Goal: Information Seeking & Learning: Learn about a topic

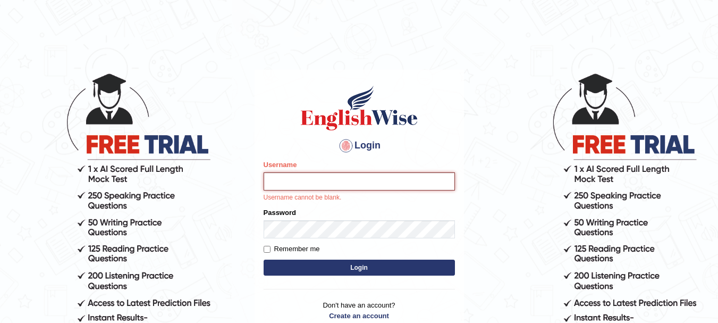
type input "Sangitam"
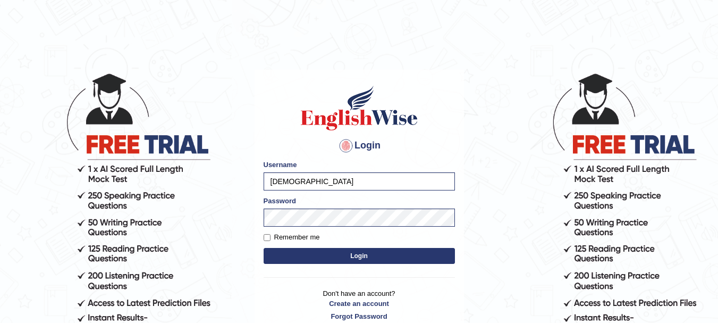
click at [330, 253] on button "Login" at bounding box center [359, 256] width 191 height 16
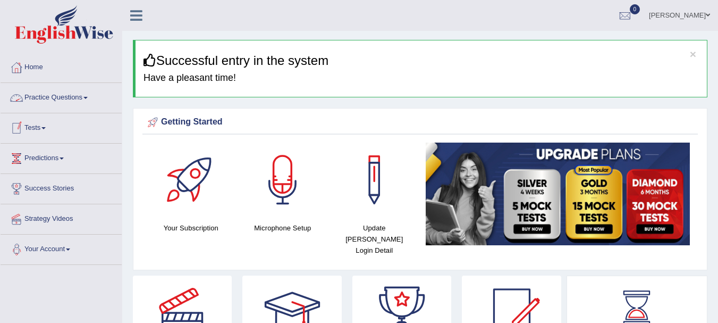
click at [30, 94] on link "Practice Questions" at bounding box center [61, 96] width 121 height 27
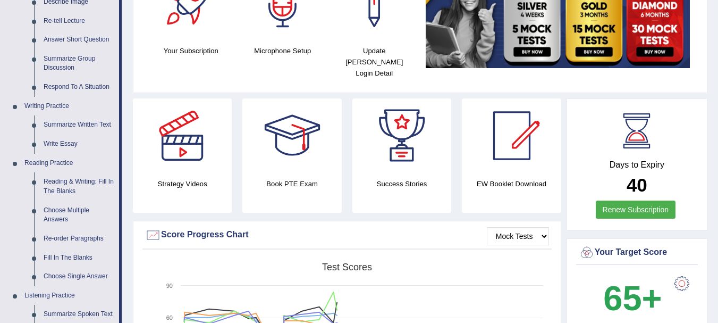
scroll to position [206, 0]
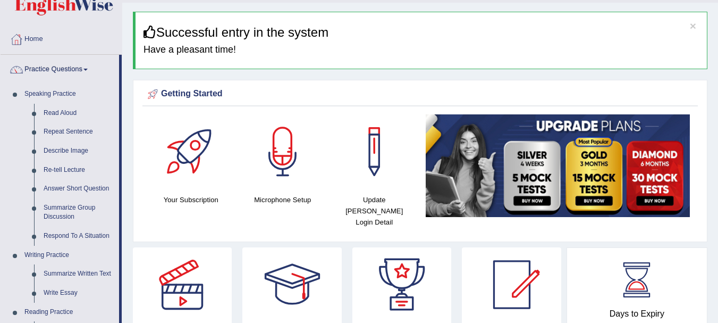
scroll to position [0, 0]
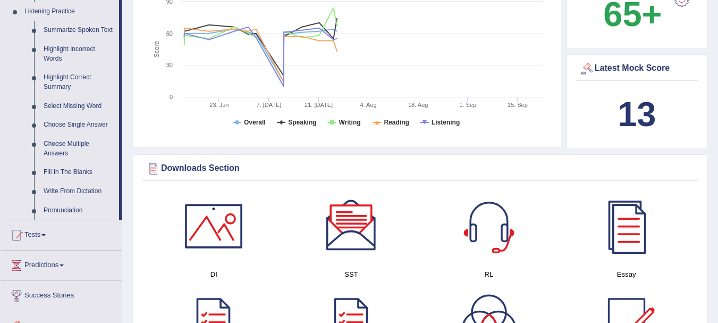
scroll to position [454, 0]
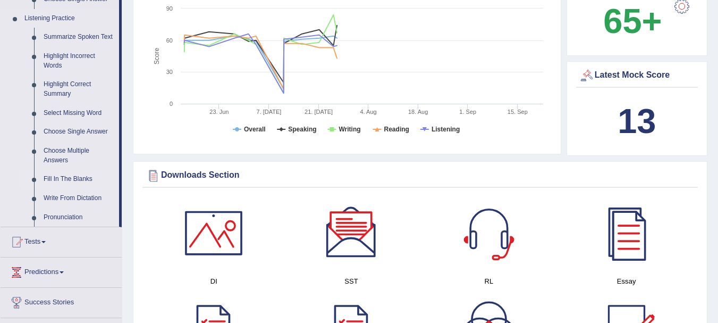
click at [81, 181] on link "Fill In The Blanks" at bounding box center [79, 179] width 80 height 19
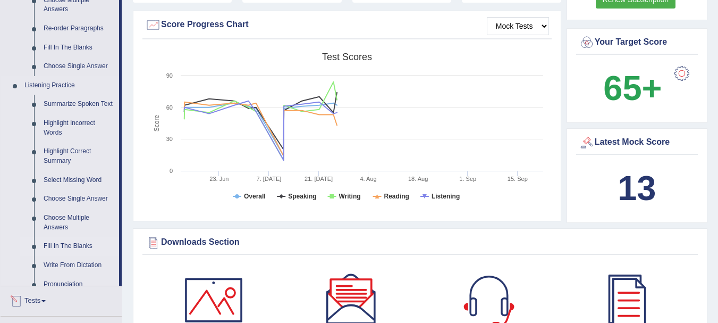
scroll to position [661, 0]
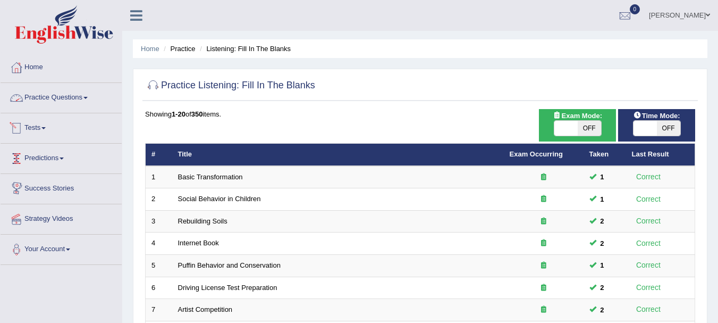
click at [54, 98] on link "Practice Questions" at bounding box center [61, 96] width 121 height 27
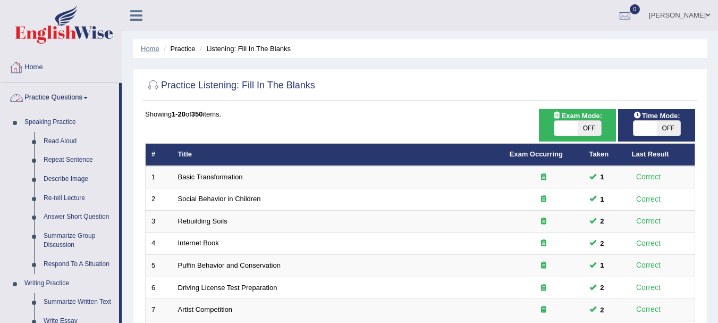
click at [147, 46] on link "Home" at bounding box center [150, 49] width 19 height 8
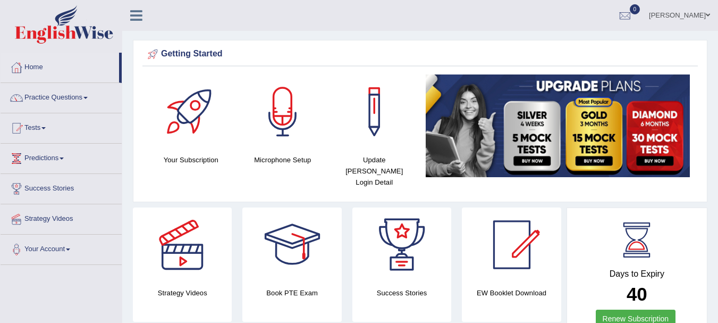
click at [39, 68] on link "Home" at bounding box center [60, 66] width 119 height 27
click at [62, 97] on link "Practice Questions" at bounding box center [61, 96] width 121 height 27
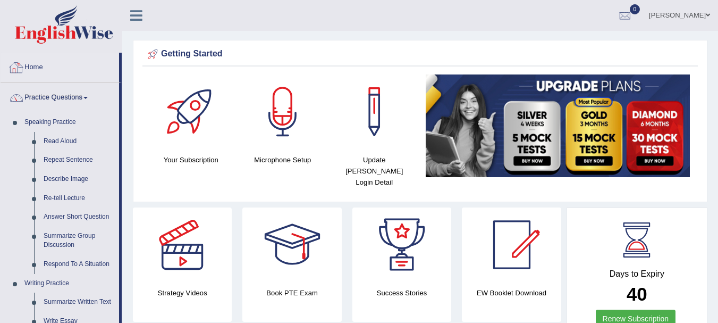
click at [30, 62] on link "Home" at bounding box center [60, 66] width 119 height 27
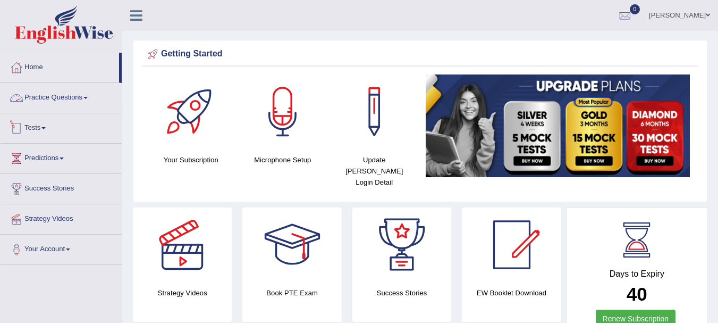
click at [23, 128] on div at bounding box center [17, 128] width 16 height 16
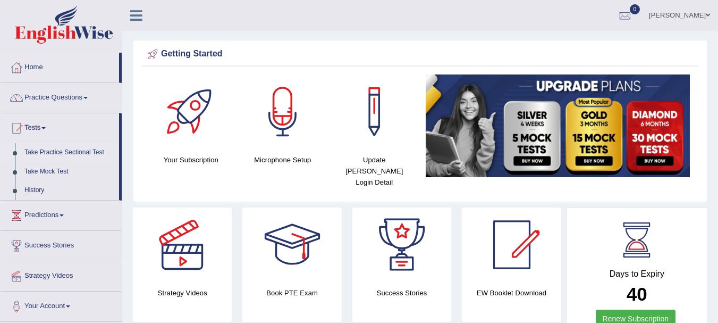
click at [60, 150] on link "Take Practice Sectional Test" at bounding box center [69, 152] width 99 height 19
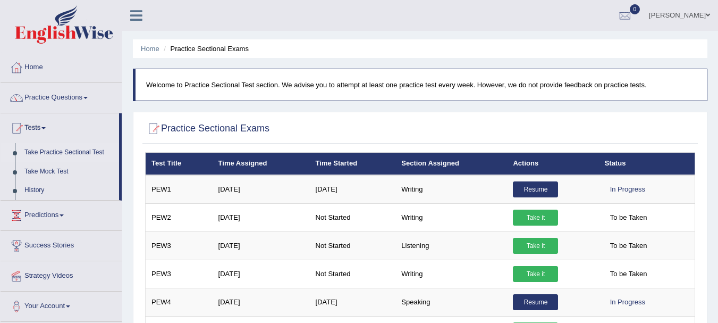
click at [420, 21] on ul "[PERSON_NAME] Toggle navigation Username: [PERSON_NAME] Access Type: Online Sub…" at bounding box center [509, 15] width 417 height 30
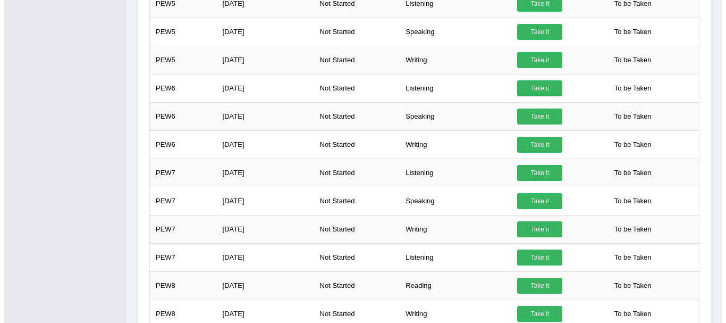
scroll to position [383, 0]
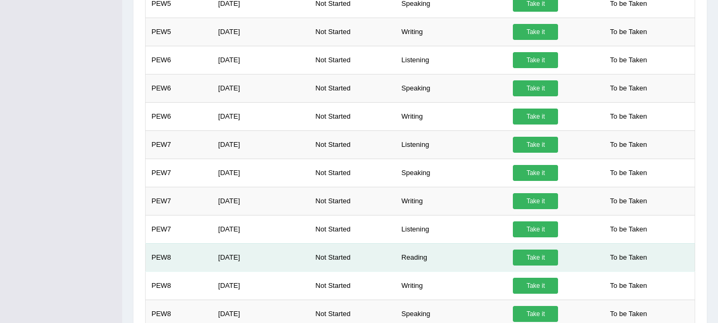
click at [428, 261] on td "Reading" at bounding box center [451, 257] width 112 height 28
click at [525, 257] on link "Take it" at bounding box center [535, 257] width 45 height 16
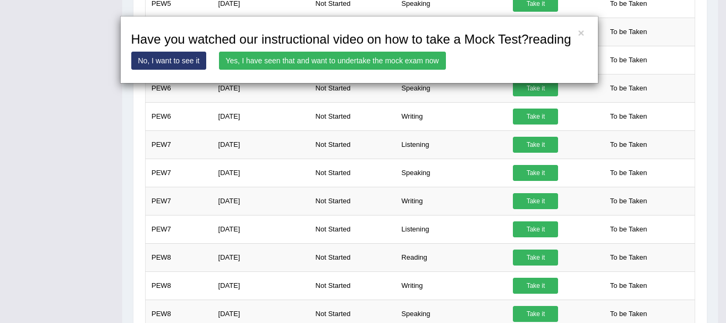
click at [286, 60] on link "Yes, I have seen that and want to undertake the mock exam now" at bounding box center [332, 61] width 227 height 18
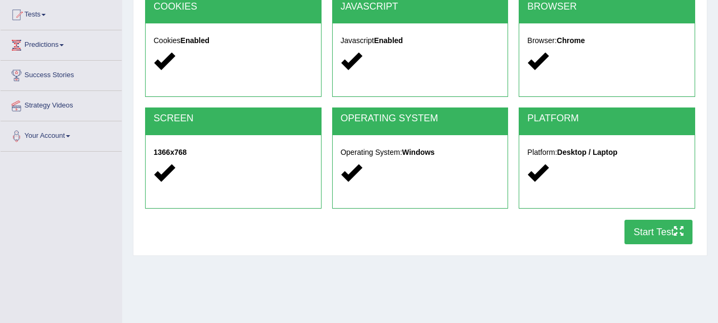
scroll to position [206, 0]
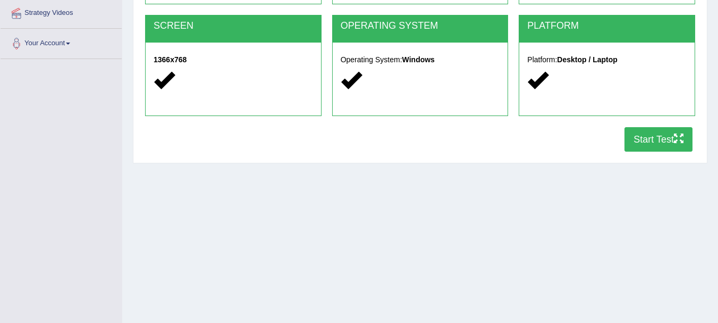
click at [647, 134] on button "Start Test" at bounding box center [659, 139] width 68 height 24
